Goal: Task Accomplishment & Management: Manage account settings

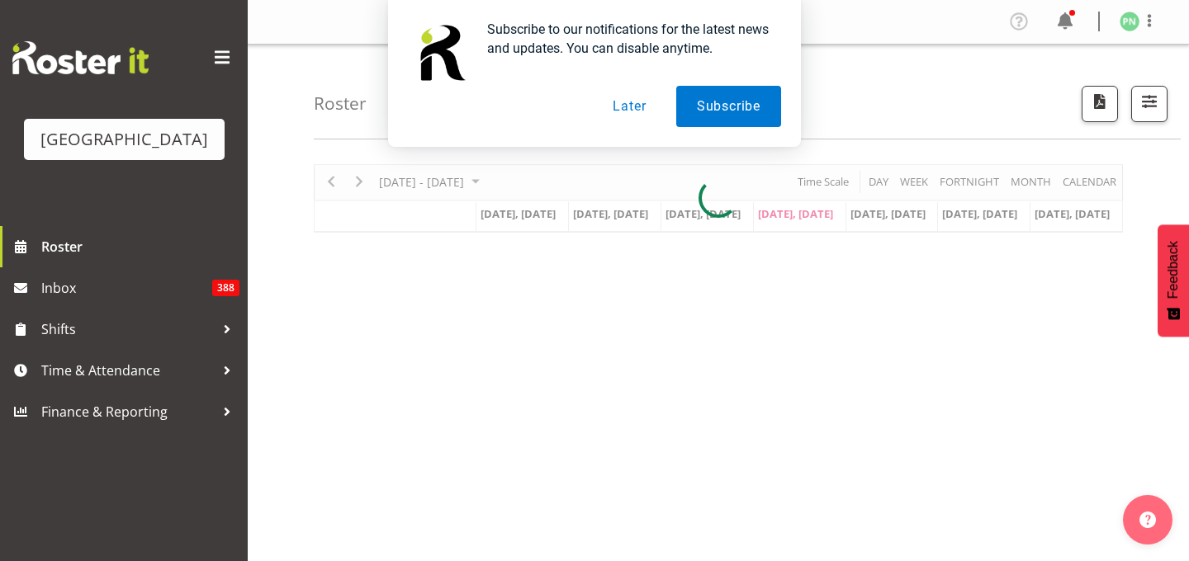
click at [613, 113] on button "Later" at bounding box center [629, 106] width 74 height 41
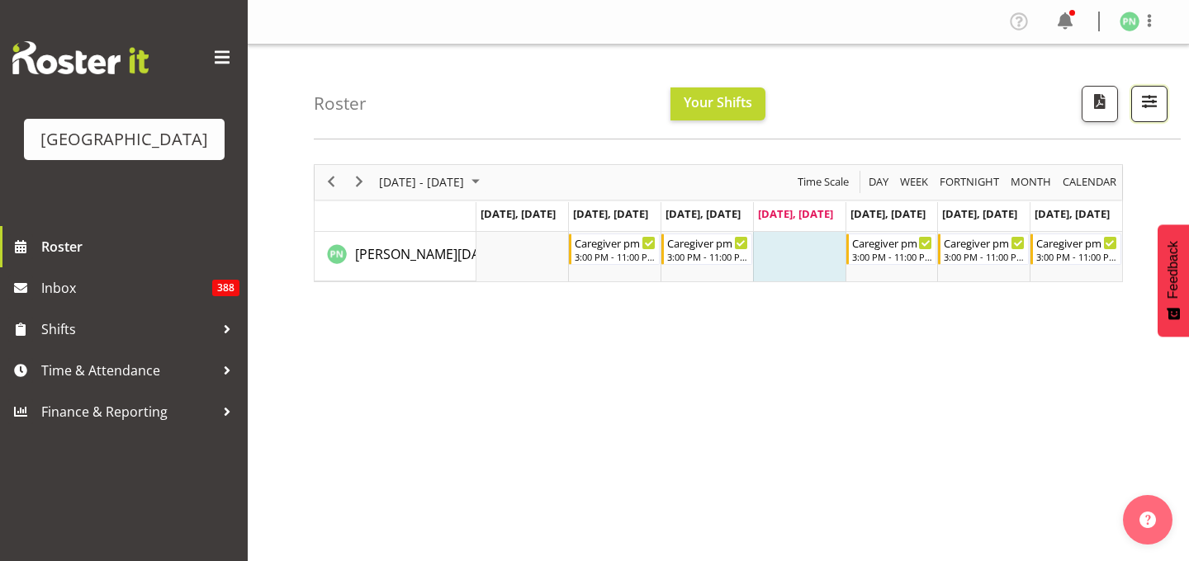
click at [1141, 112] on span "button" at bounding box center [1148, 101] width 21 height 21
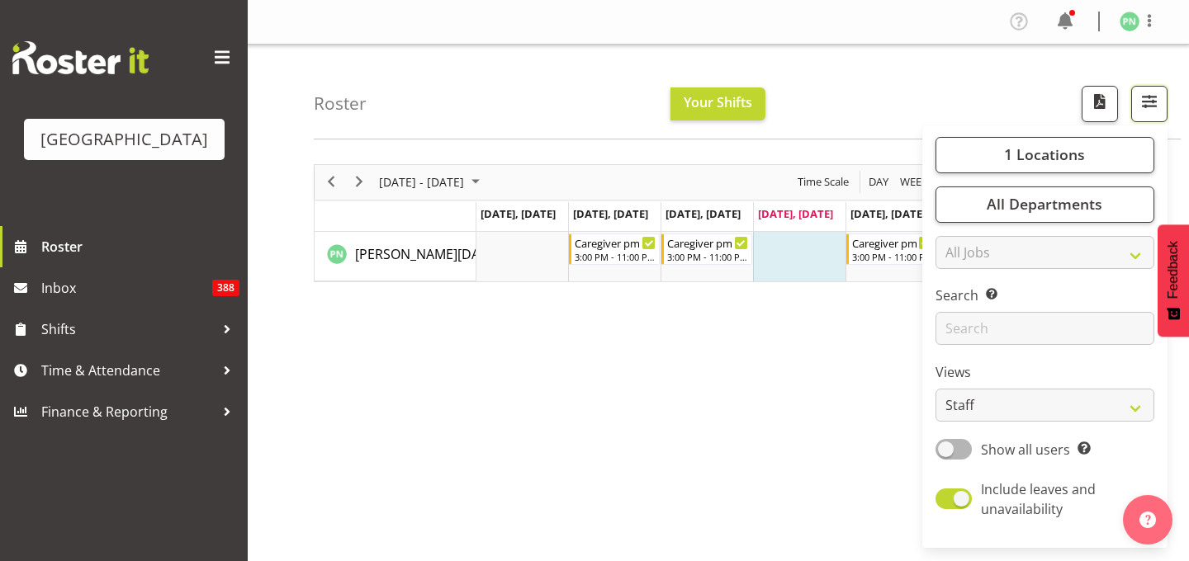
scroll to position [267, 0]
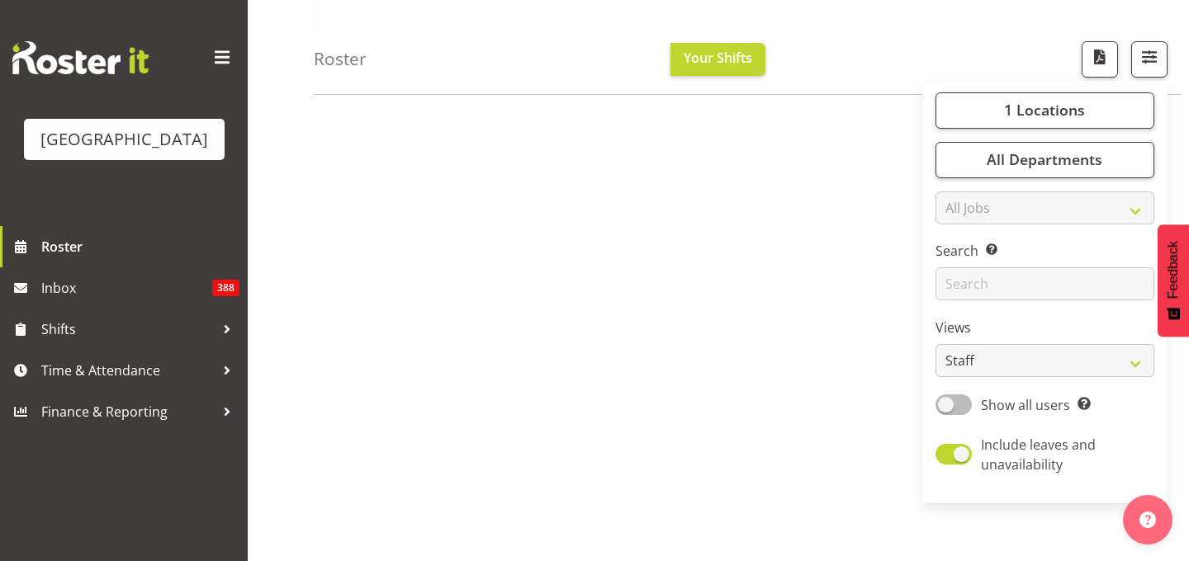
click at [1005, 414] on span "Show all users" at bounding box center [1025, 405] width 89 height 18
click at [946, 410] on input "Show all users Show only rostered employees" at bounding box center [940, 405] width 11 height 11
checkbox input "true"
click at [1048, 378] on select "Staff Role Shift - Horizontal Shift - Vertical Staff - Location" at bounding box center [1044, 361] width 219 height 33
select select "shiftH"
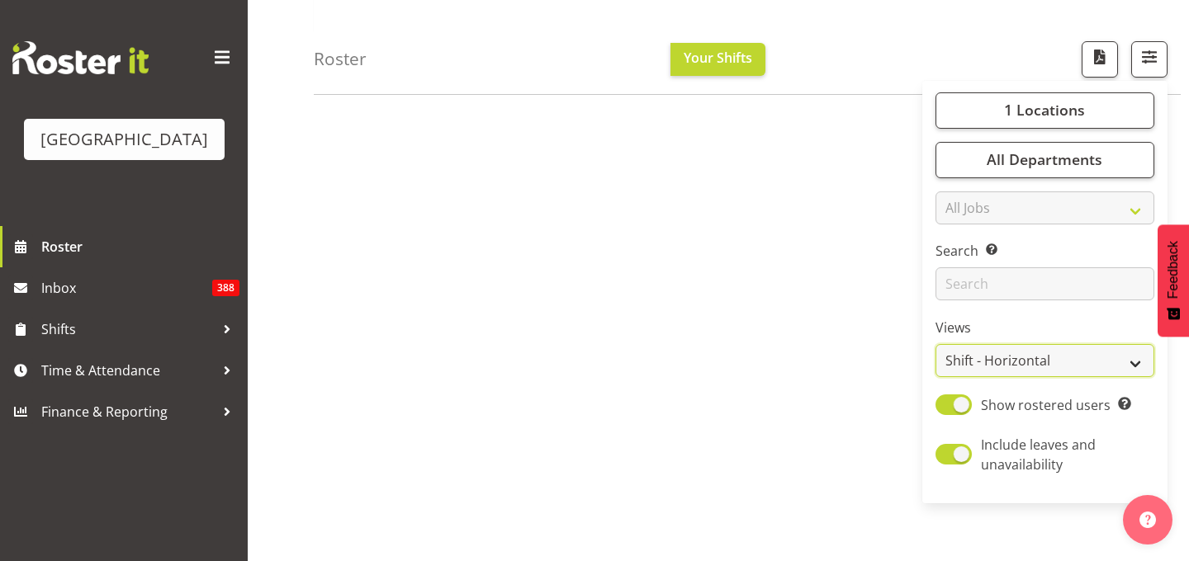
click at [935, 378] on select "Staff Role Shift - Horizontal Shift - Vertical Staff - Location" at bounding box center [1044, 361] width 219 height 33
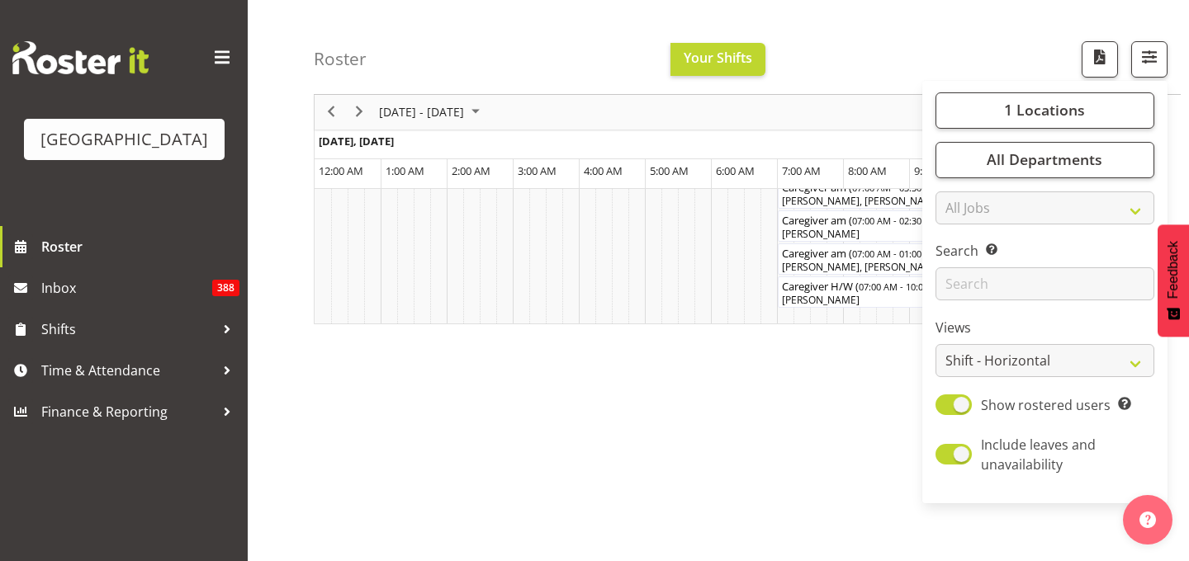
click at [954, 59] on div "Roster Your Shifts 1 Locations [GEOGRAPHIC_DATA] Kitchen [GEOGRAPHIC_DATA] Sele…" at bounding box center [747, 47] width 867 height 95
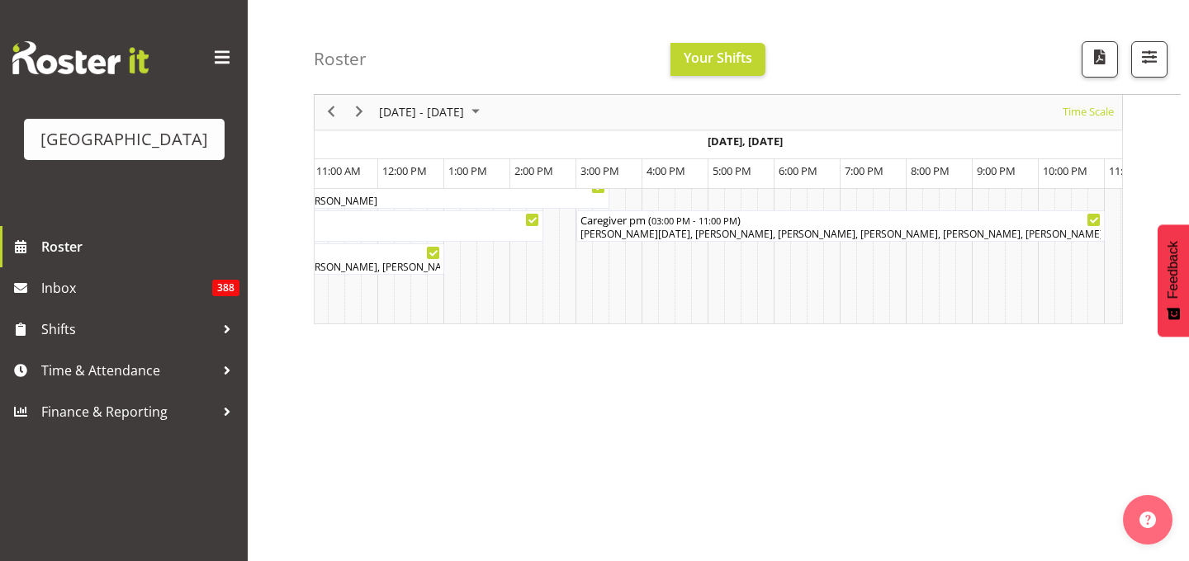
scroll to position [0, 4611]
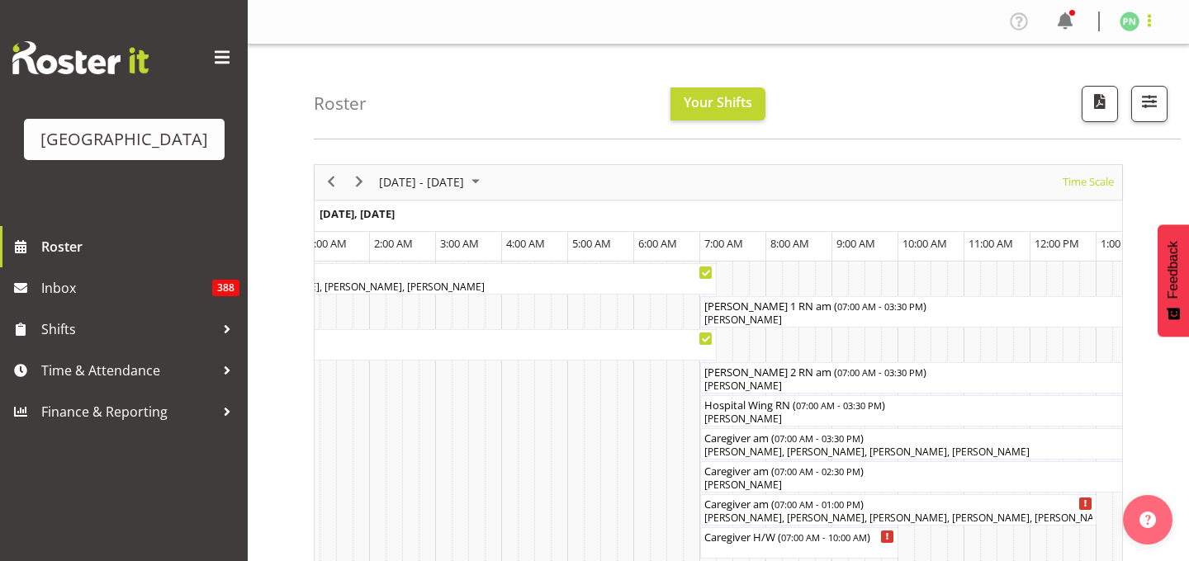
click at [1143, 28] on span at bounding box center [1149, 21] width 20 height 20
click at [1044, 102] on link "Log Out" at bounding box center [1080, 87] width 158 height 30
